Goal: Communication & Community: Participate in discussion

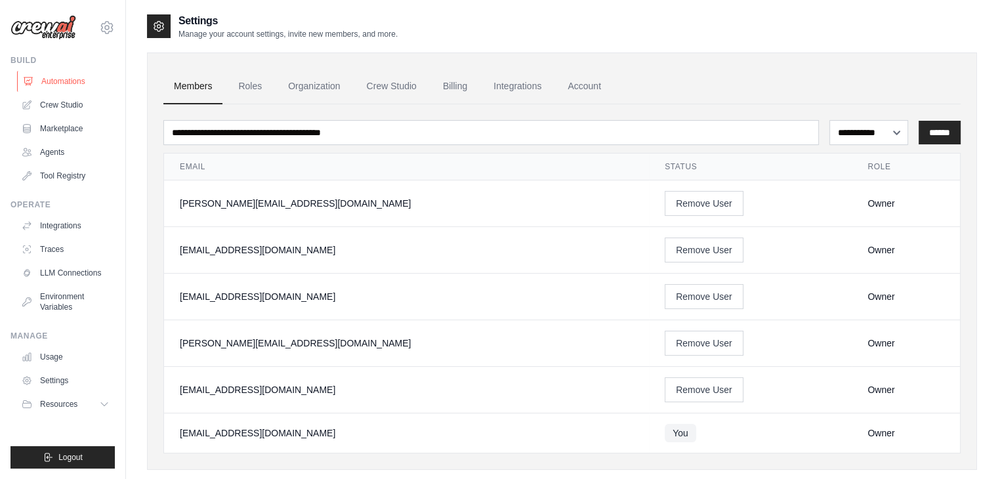
click at [66, 85] on link "Automations" at bounding box center [66, 81] width 99 height 21
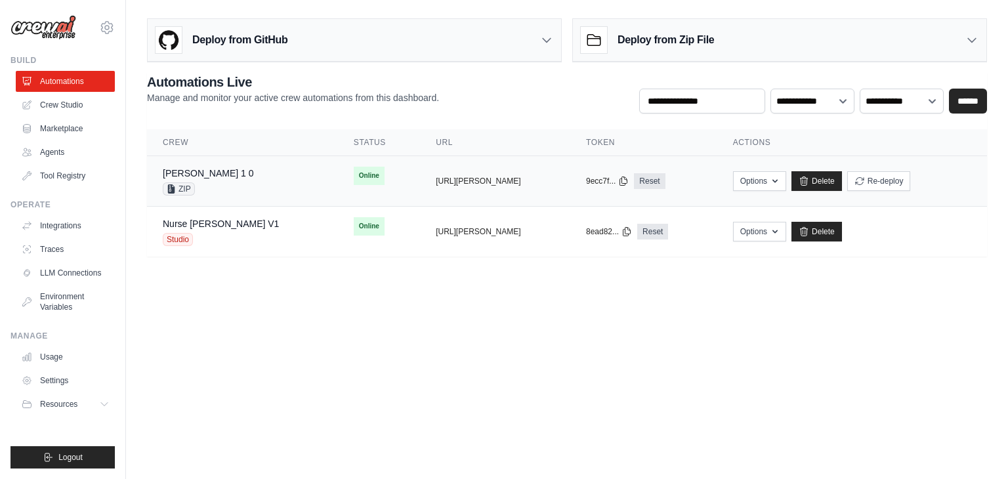
click at [217, 171] on div "[PERSON_NAME] 1 0 ZIP" at bounding box center [242, 181] width 159 height 29
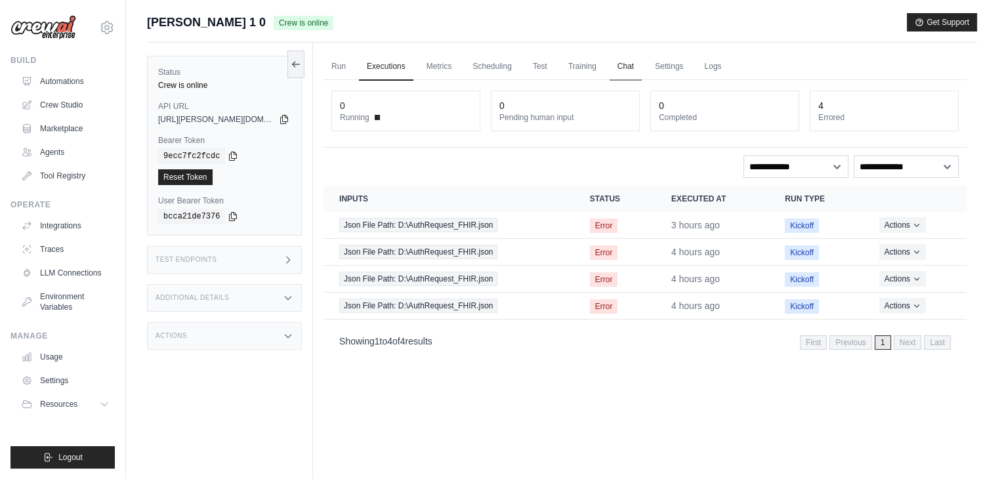
click at [632, 62] on link "Chat" at bounding box center [626, 67] width 32 height 28
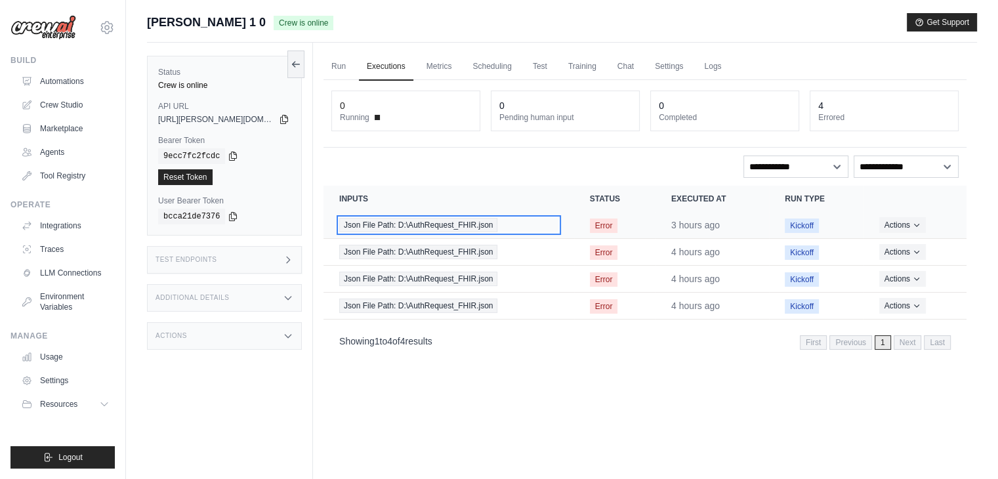
click at [492, 221] on span "Json File Path: D:\AuthRequest_FHIR.json" at bounding box center [418, 225] width 158 height 14
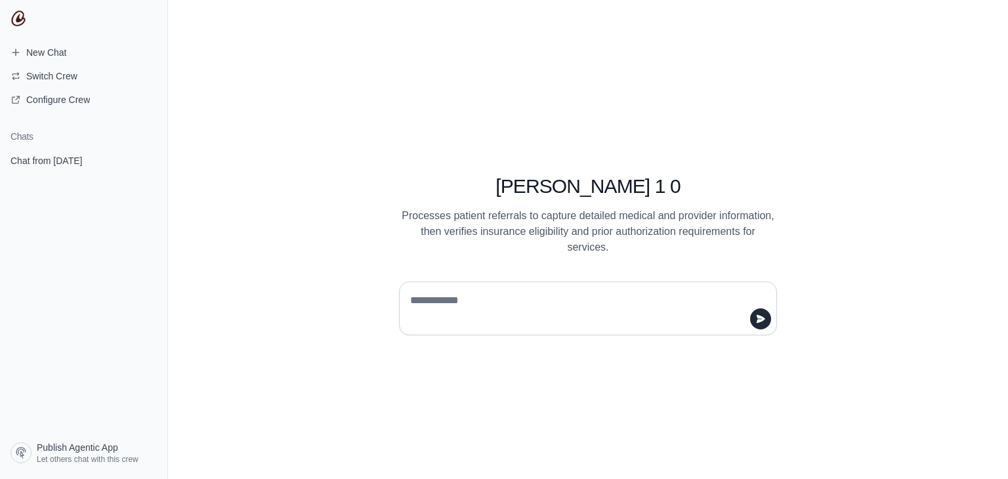
click at [450, 295] on textarea at bounding box center [584, 308] width 353 height 37
type textarea "**"
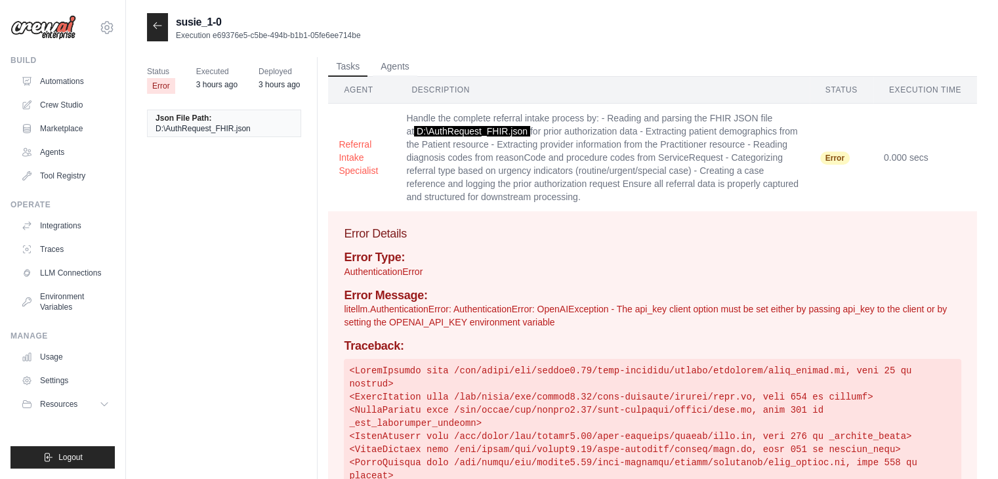
click at [473, 306] on p "litellm.AuthenticationError: AuthenticationError: OpenAIException - The api_key…" at bounding box center [653, 316] width 618 height 26
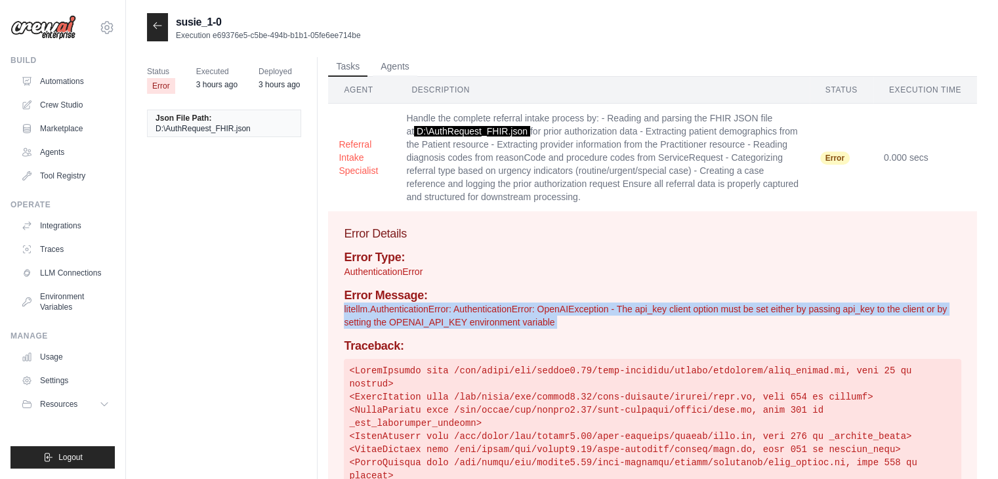
click at [473, 306] on p "litellm.AuthenticationError: AuthenticationError: OpenAIException - The api_key…" at bounding box center [653, 316] width 618 height 26
